Goal: Task Accomplishment & Management: Use online tool/utility

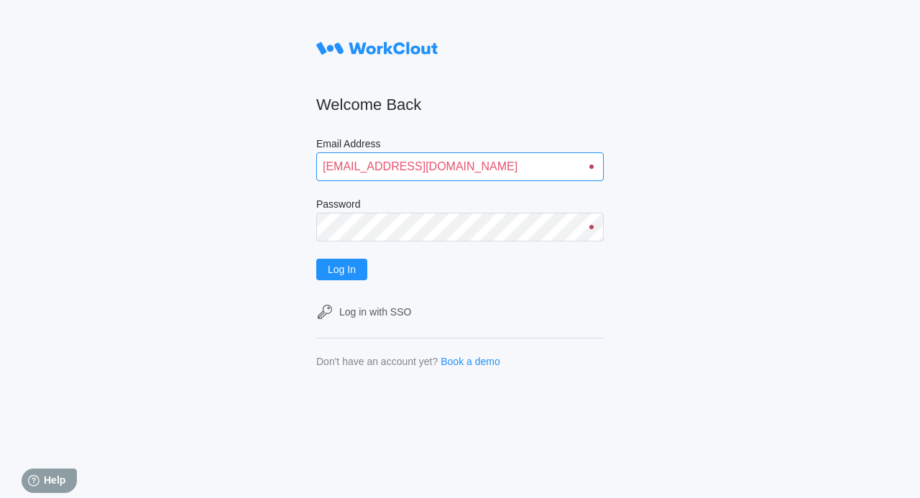
type input "[EMAIL_ADDRESS][DOMAIN_NAME]"
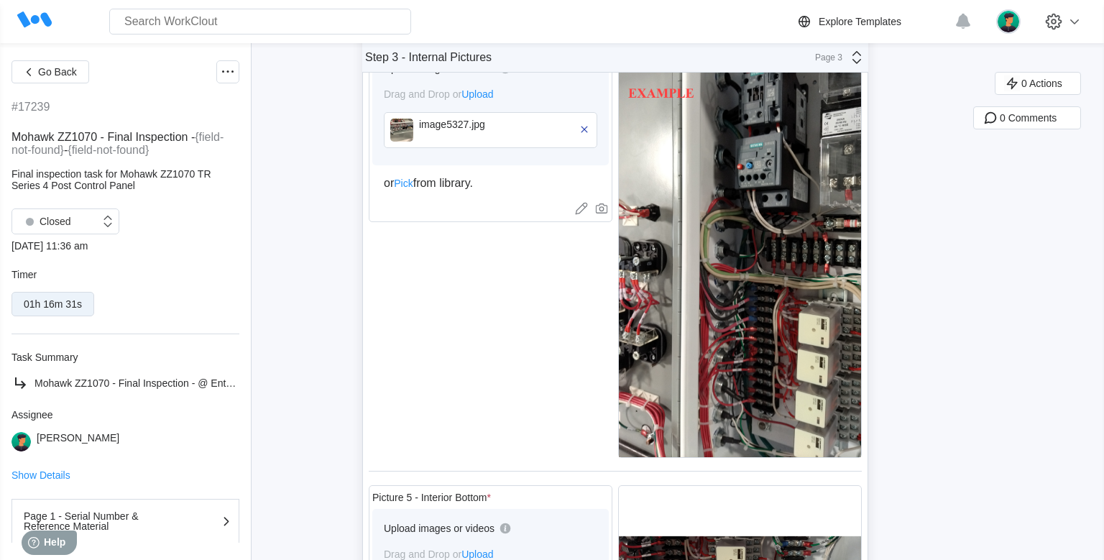
scroll to position [1246, 0]
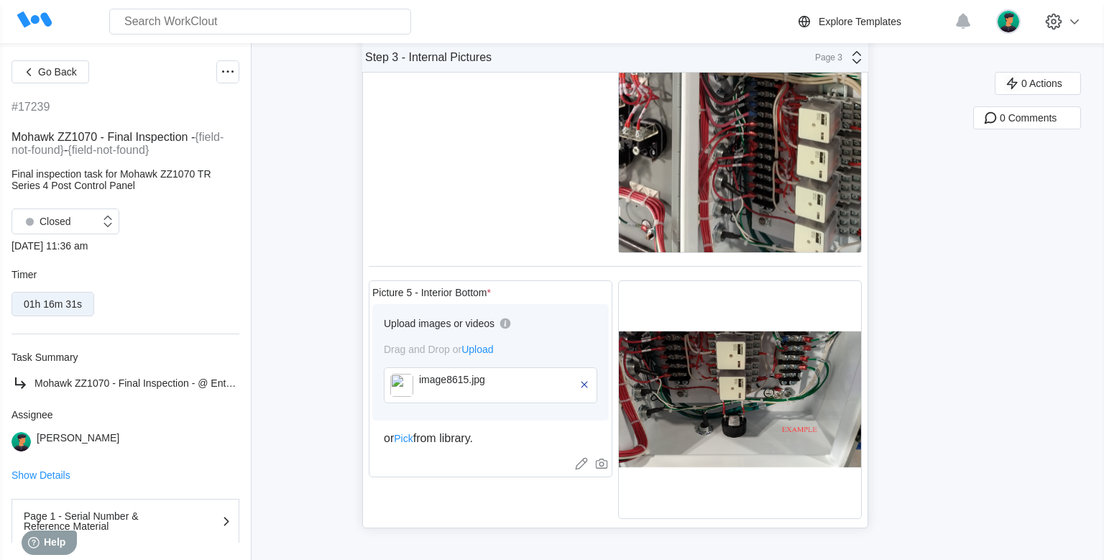
click at [408, 384] on img at bounding box center [401, 385] width 23 height 23
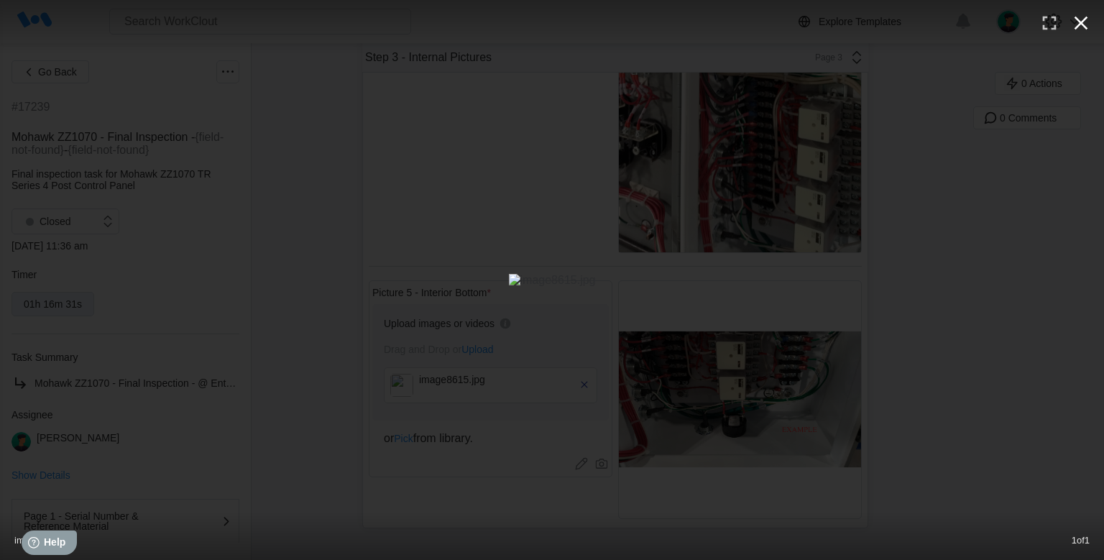
click at [919, 22] on icon "button" at bounding box center [1081, 23] width 23 height 23
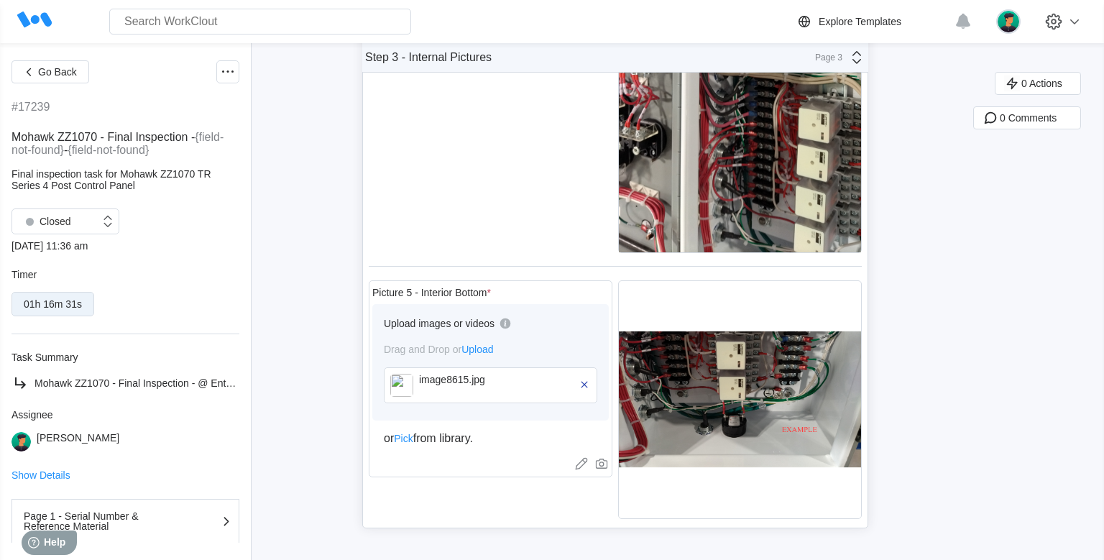
click at [410, 387] on img at bounding box center [401, 385] width 23 height 23
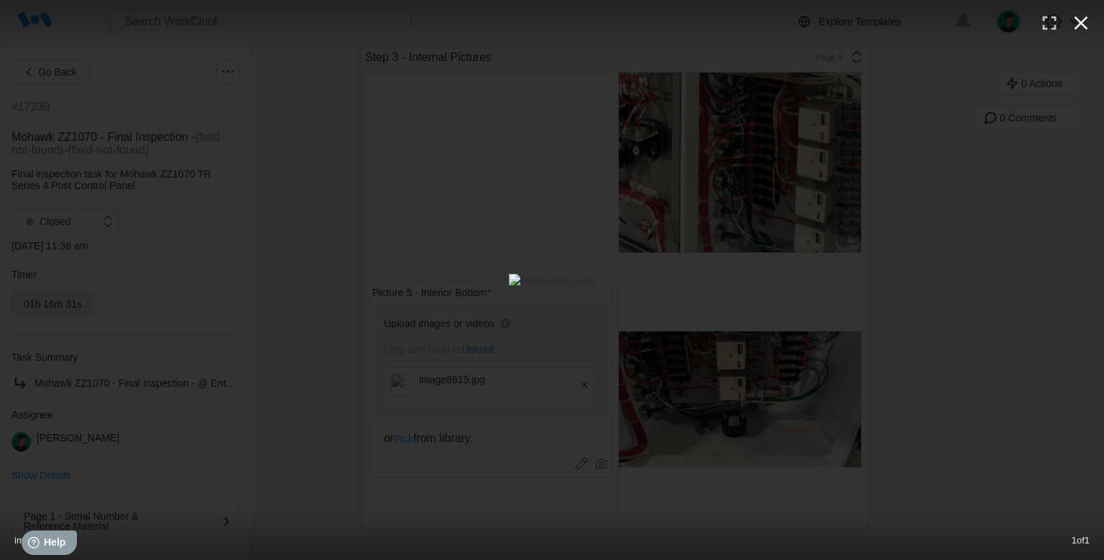
click at [919, 24] on icon "button" at bounding box center [1081, 23] width 23 height 23
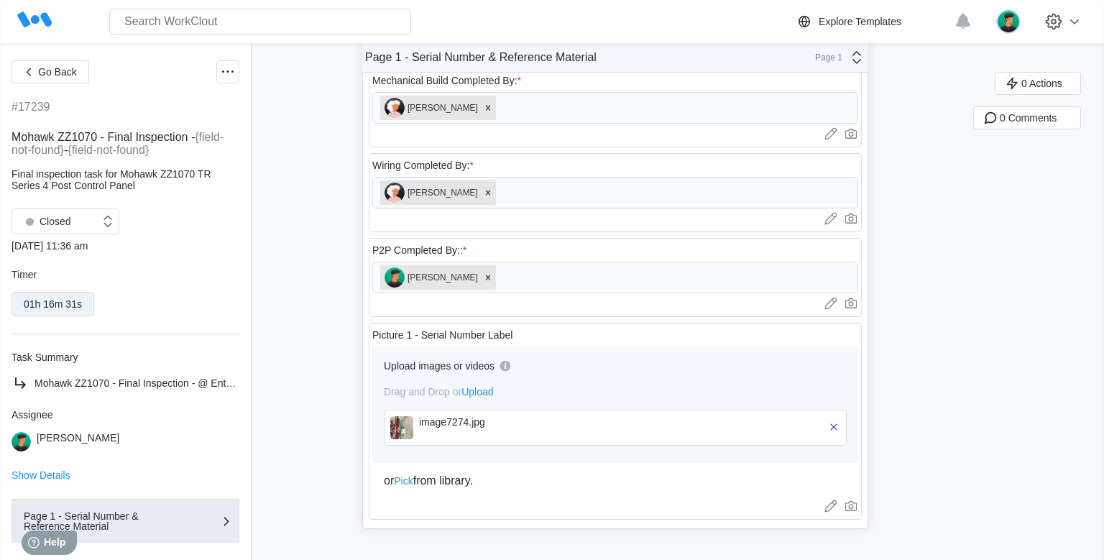
scroll to position [172, 0]
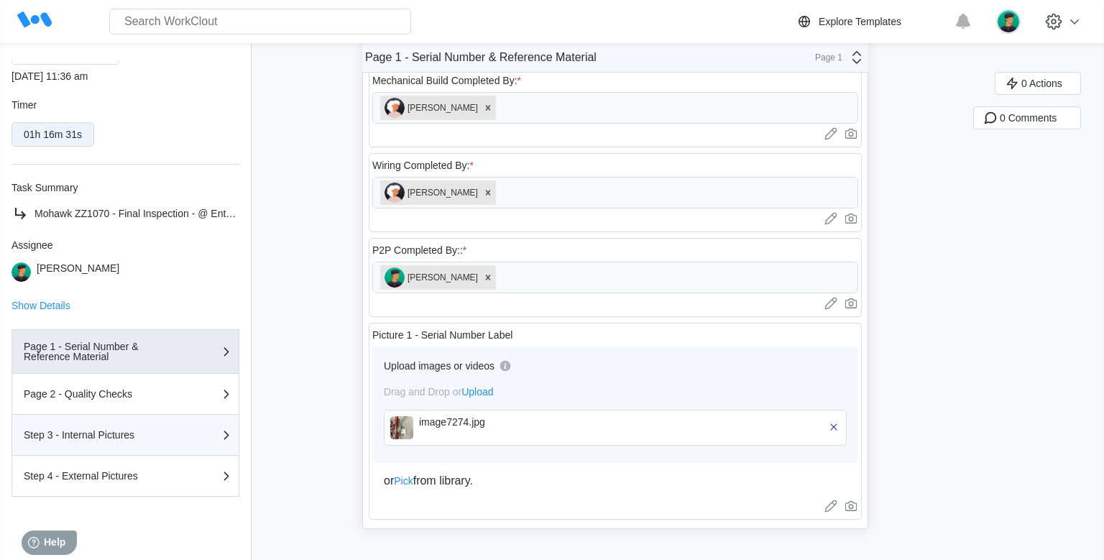
click at [147, 434] on div "Step 3 - Internal Pictures" at bounding box center [96, 435] width 144 height 10
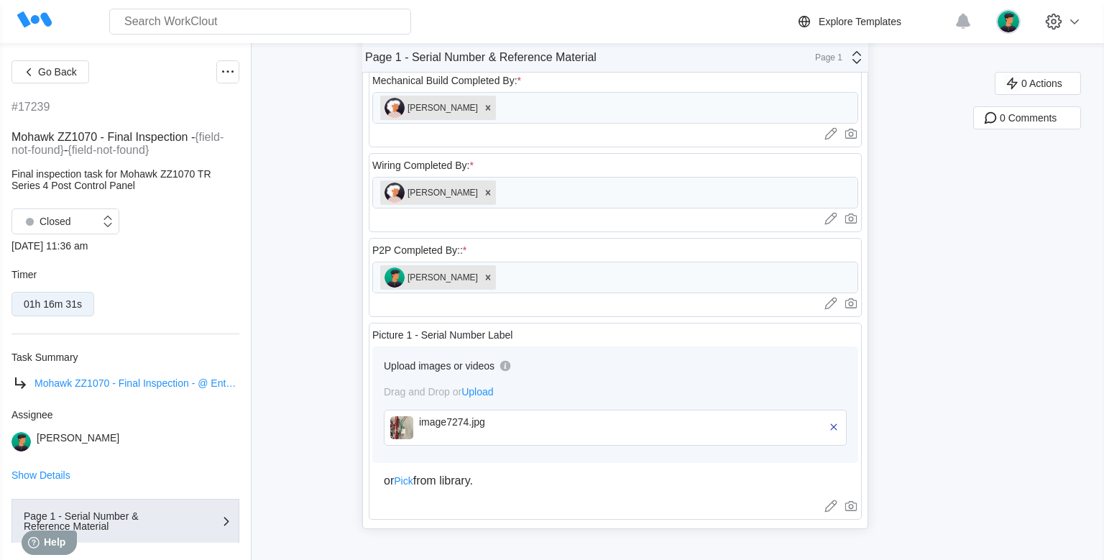
scroll to position [172, 0]
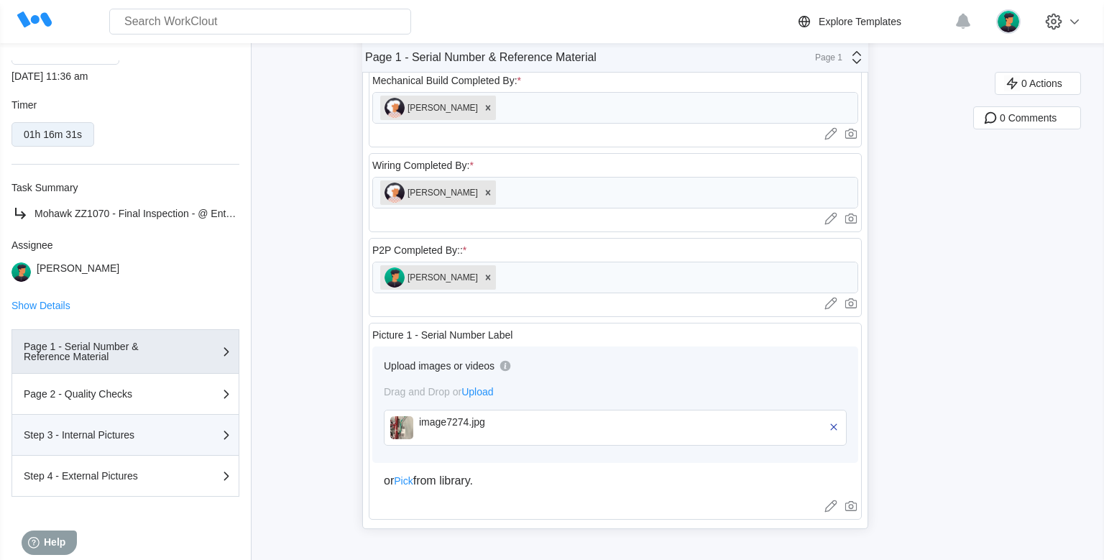
click at [107, 443] on div "Step 3 - Internal Pictures" at bounding box center [125, 434] width 203 height 17
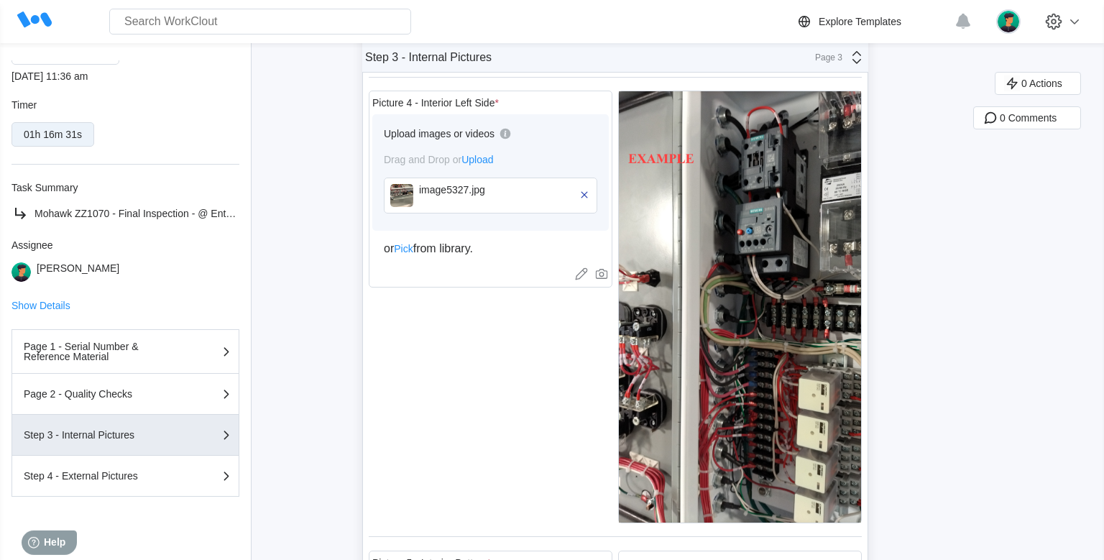
scroll to position [1246, 0]
